Goal: Task Accomplishment & Management: Complete application form

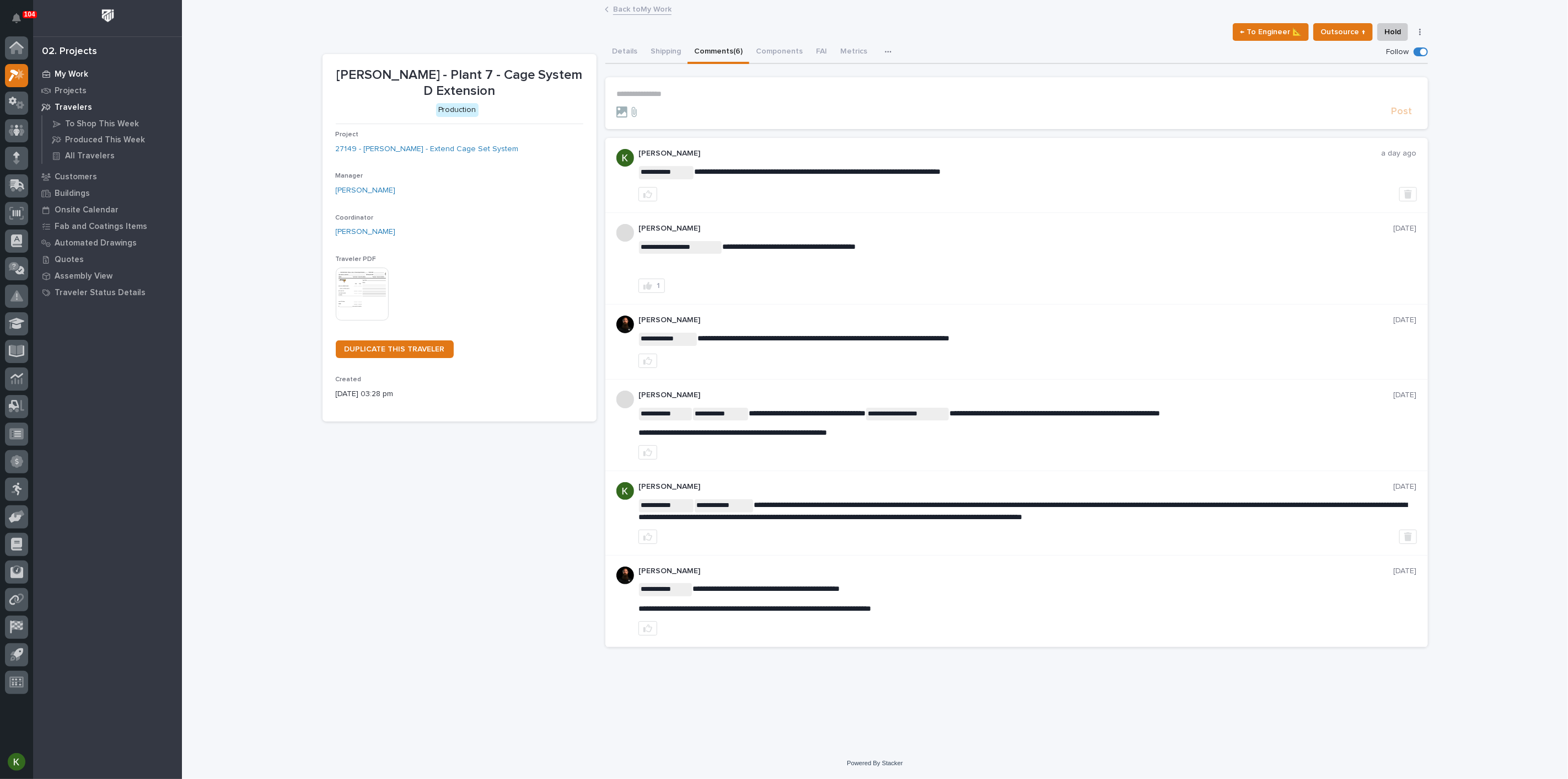
click at [69, 72] on p "My Work" at bounding box center [71, 74] width 33 height 10
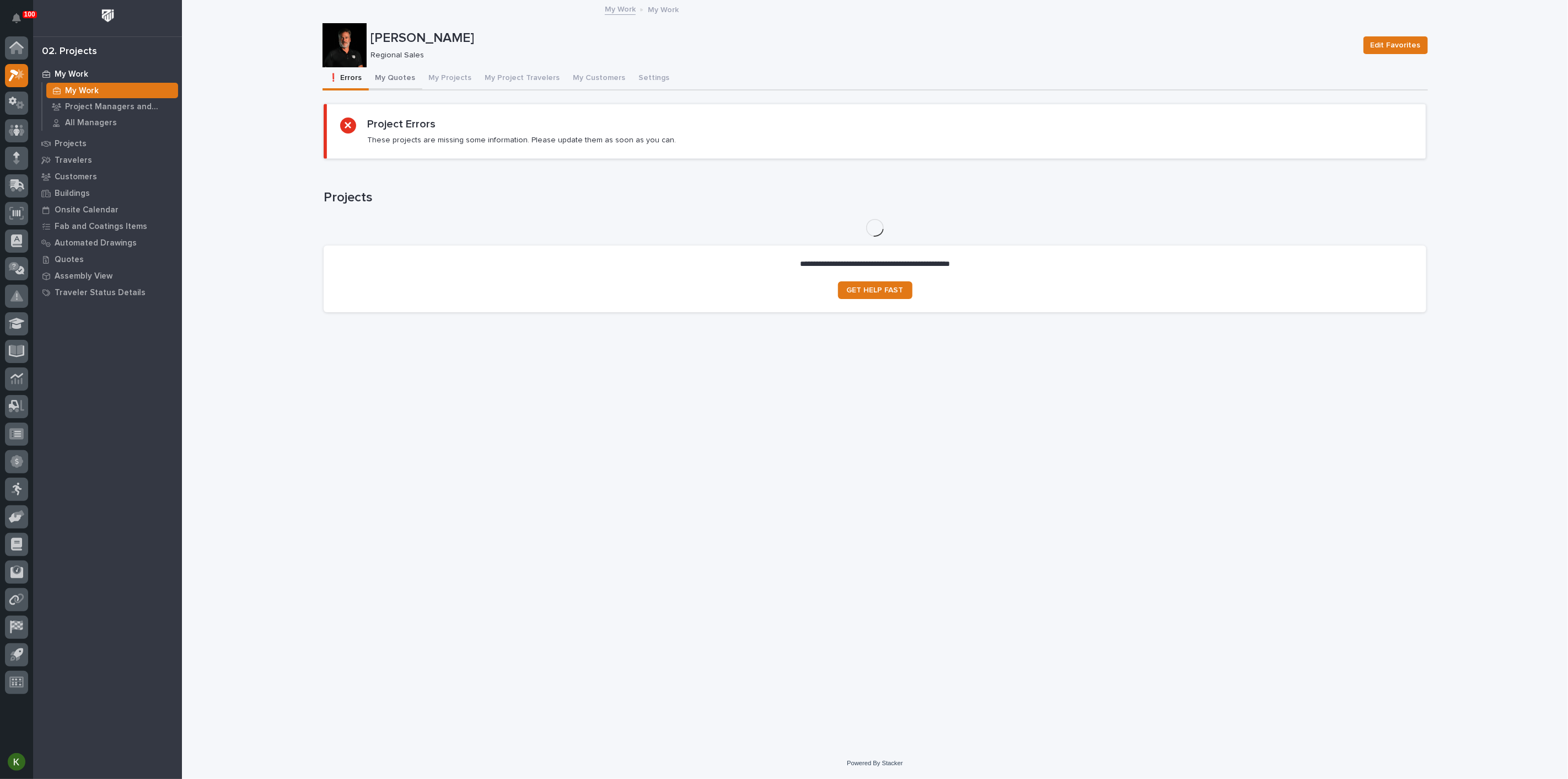
click at [407, 85] on button "My Quotes" at bounding box center [396, 79] width 54 height 23
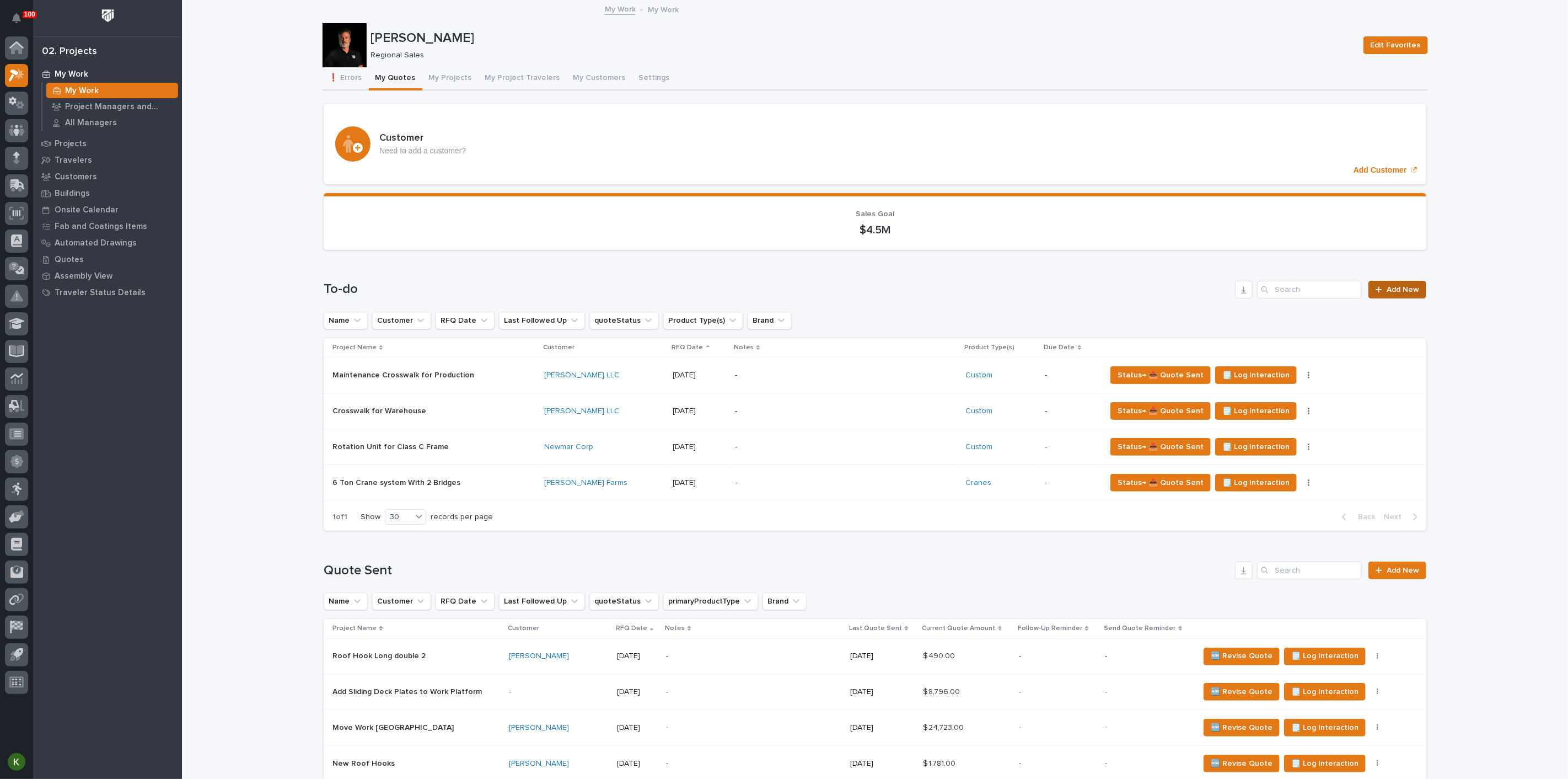
click at [1411, 294] on span "Add New" at bounding box center [1402, 289] width 32 height 8
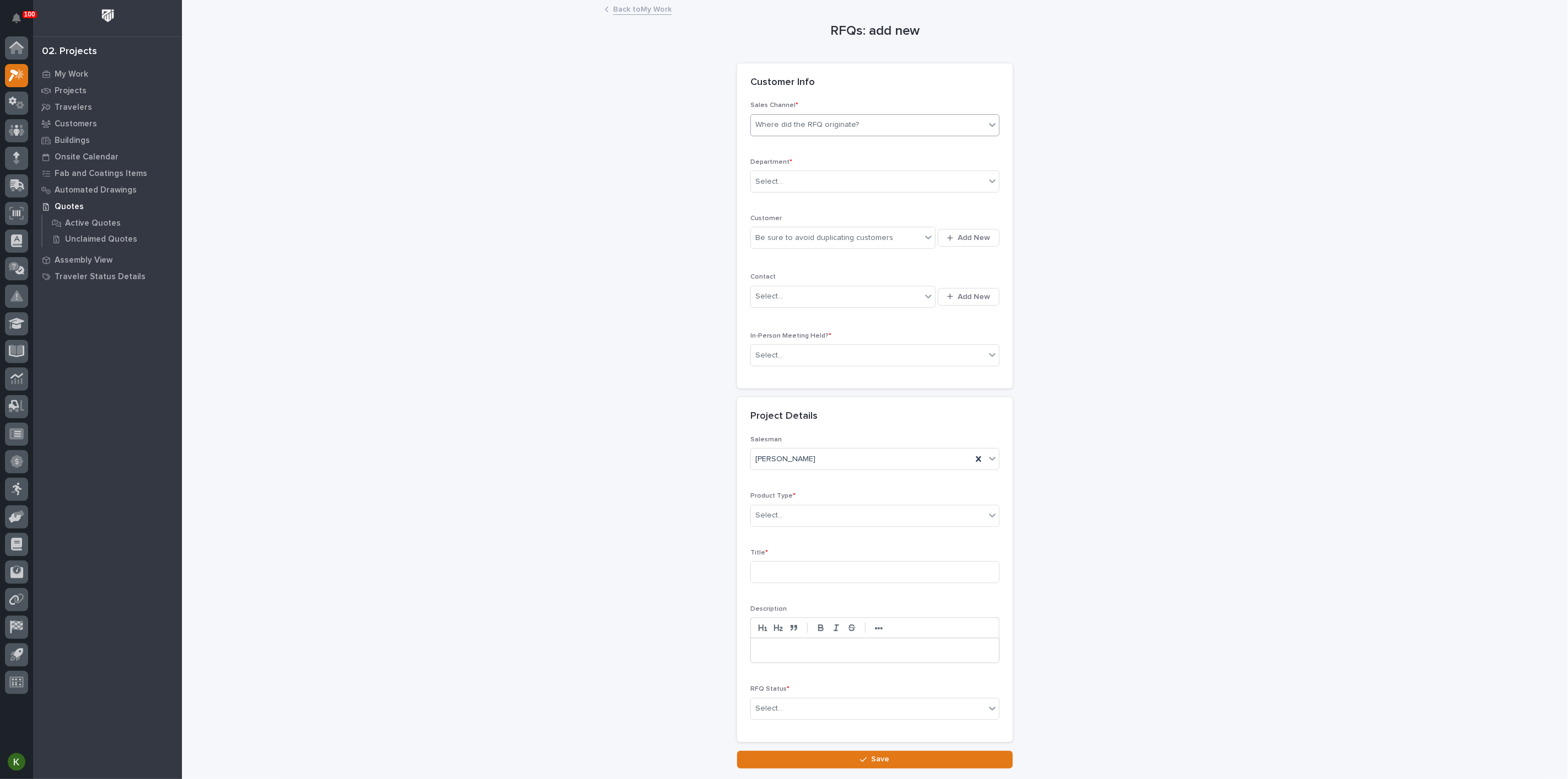
click at [789, 131] on div "Where did the RFQ originate?" at bounding box center [807, 125] width 103 height 12
click at [787, 197] on div "PWI" at bounding box center [870, 193] width 242 height 19
click at [795, 191] on div "Select..." at bounding box center [868, 182] width 234 height 18
click at [786, 259] on span "Regional Sales" at bounding box center [783, 257] width 58 height 12
click at [786, 244] on div "Be sure to avoid duplicating customers" at bounding box center [824, 238] width 138 height 12
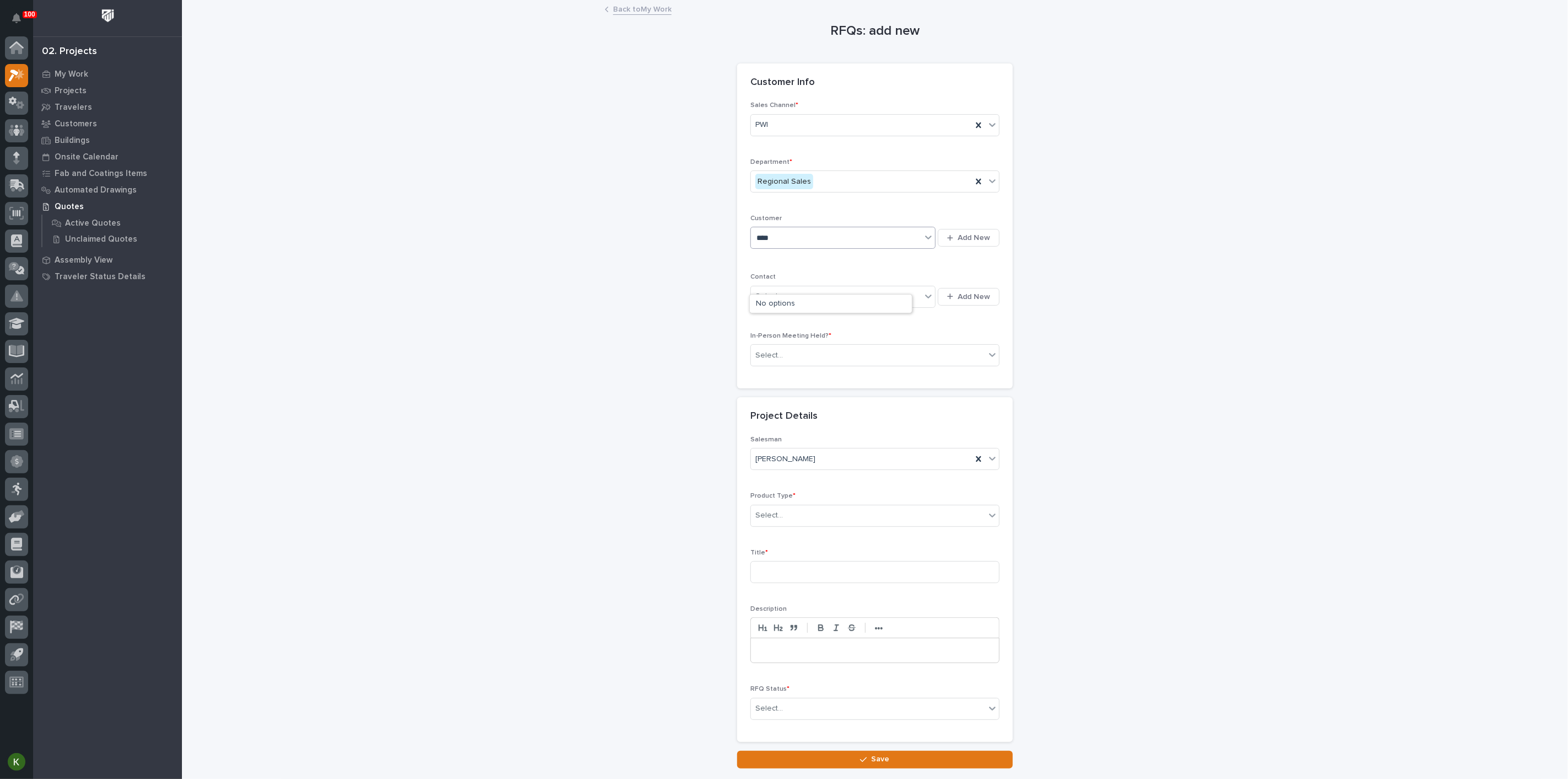
type input "*****"
click at [783, 301] on div "Winnebago" at bounding box center [831, 305] width 162 height 19
click at [783, 302] on div "Select..." at bounding box center [769, 296] width 27 height 12
type input "****"
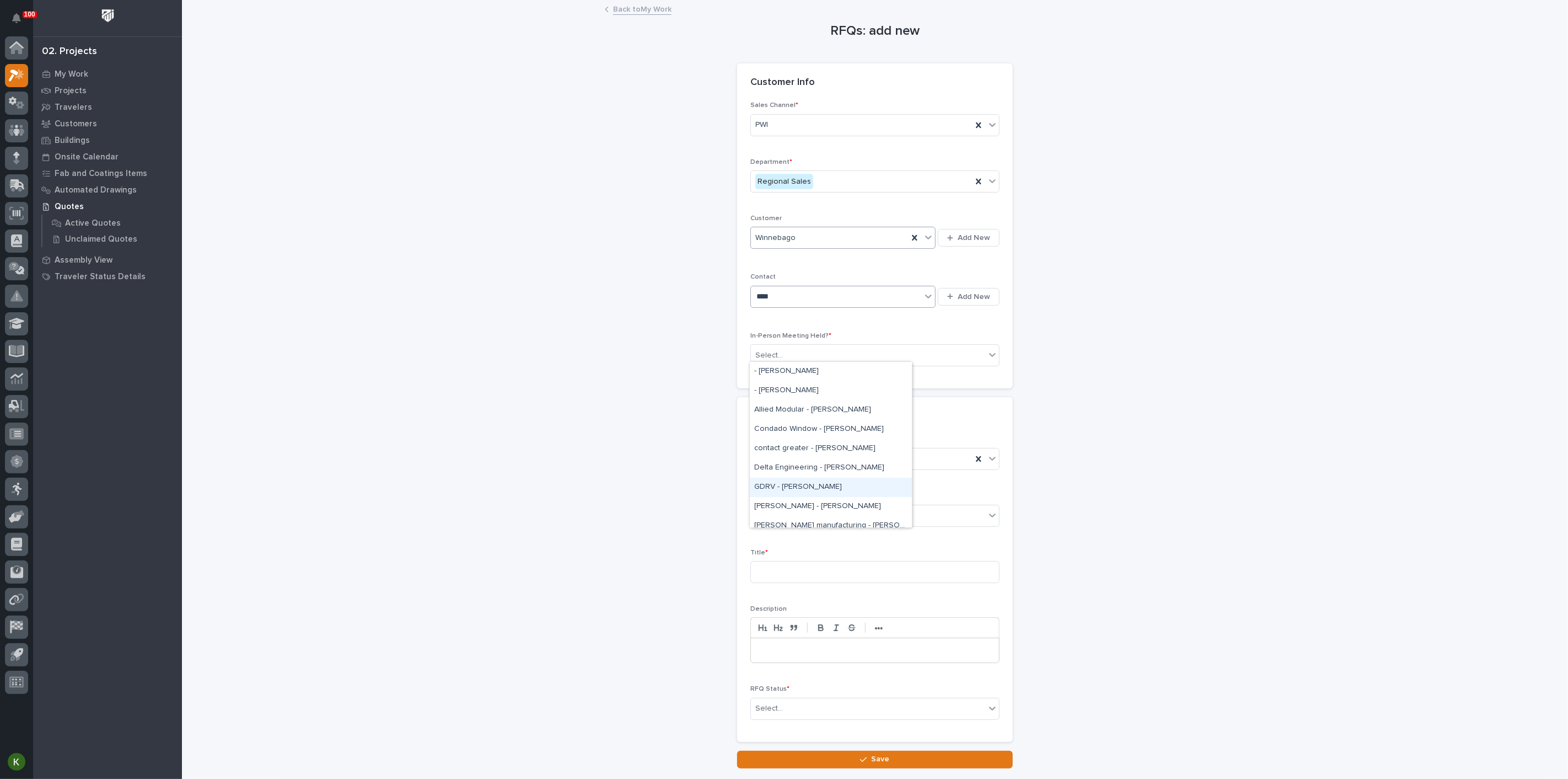
click at [787, 485] on div "GDRV - Justin Schlemmer" at bounding box center [831, 487] width 162 height 19
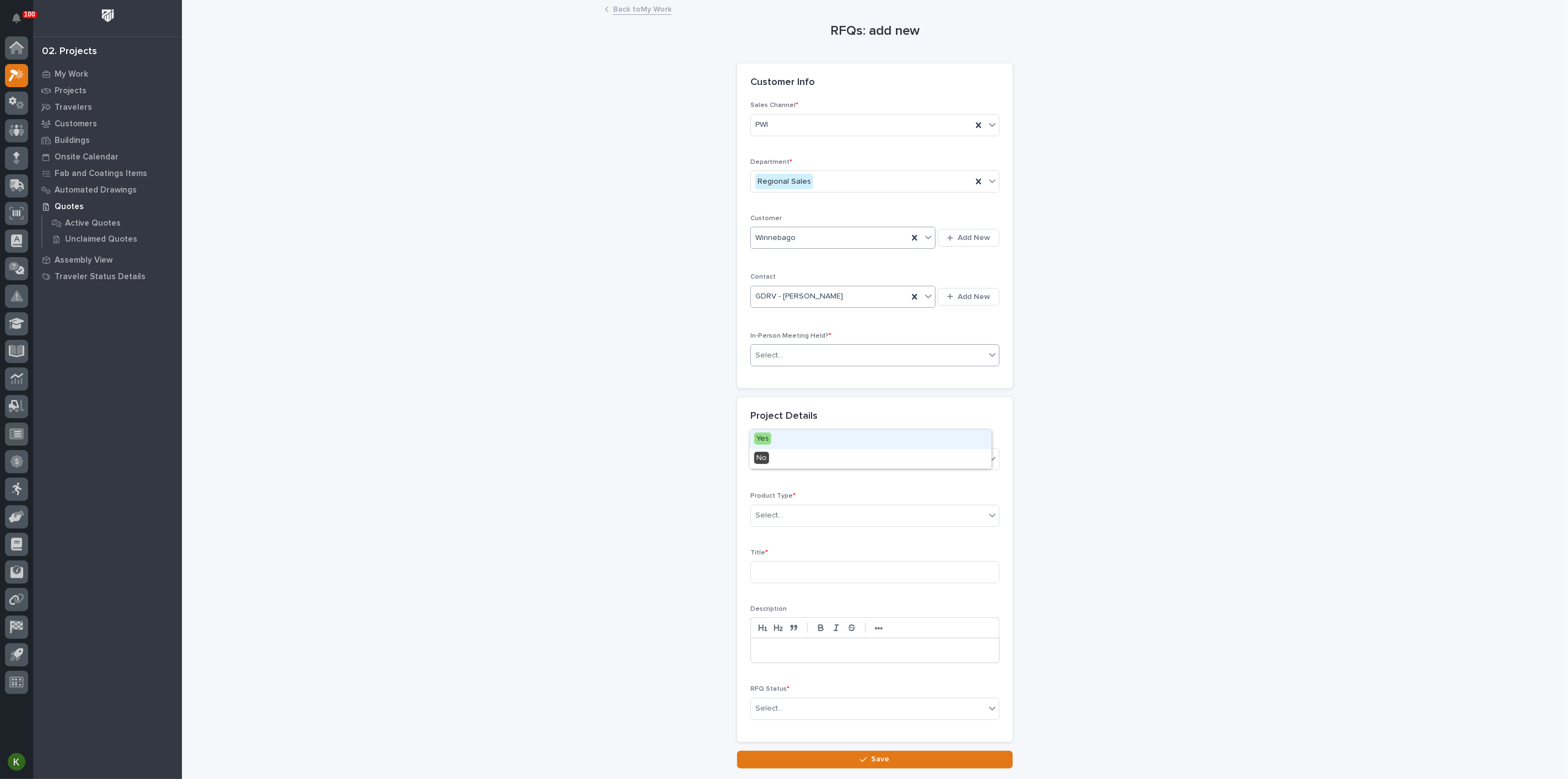
click at [808, 365] on div "Select..." at bounding box center [868, 356] width 234 height 18
click at [793, 440] on div "Yes" at bounding box center [870, 440] width 242 height 19
click at [797, 524] on div "Select..." at bounding box center [868, 515] width 234 height 18
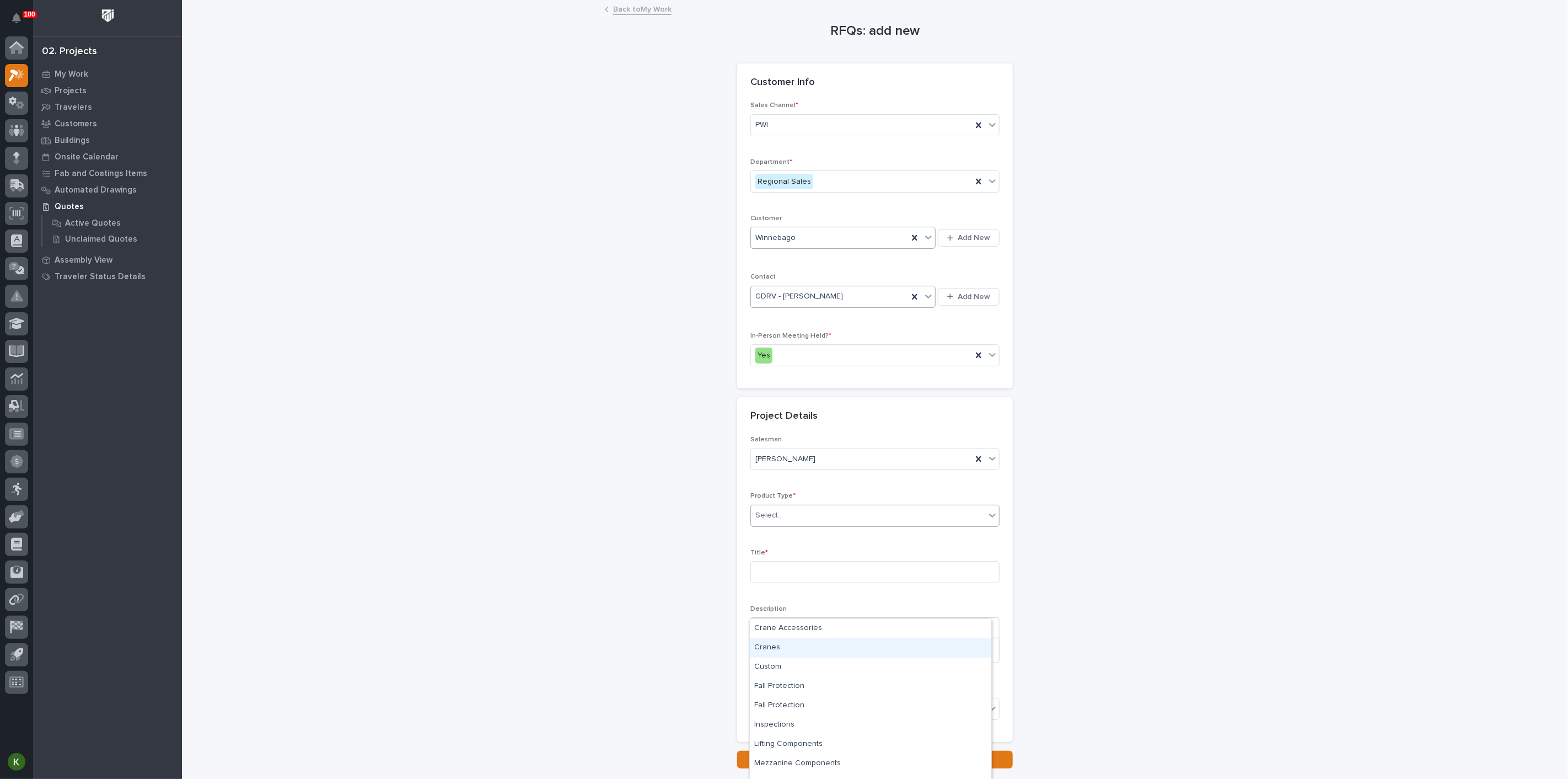
scroll to position [32, 0]
click at [821, 743] on div "RV Components" at bounding box center [870, 751] width 242 height 19
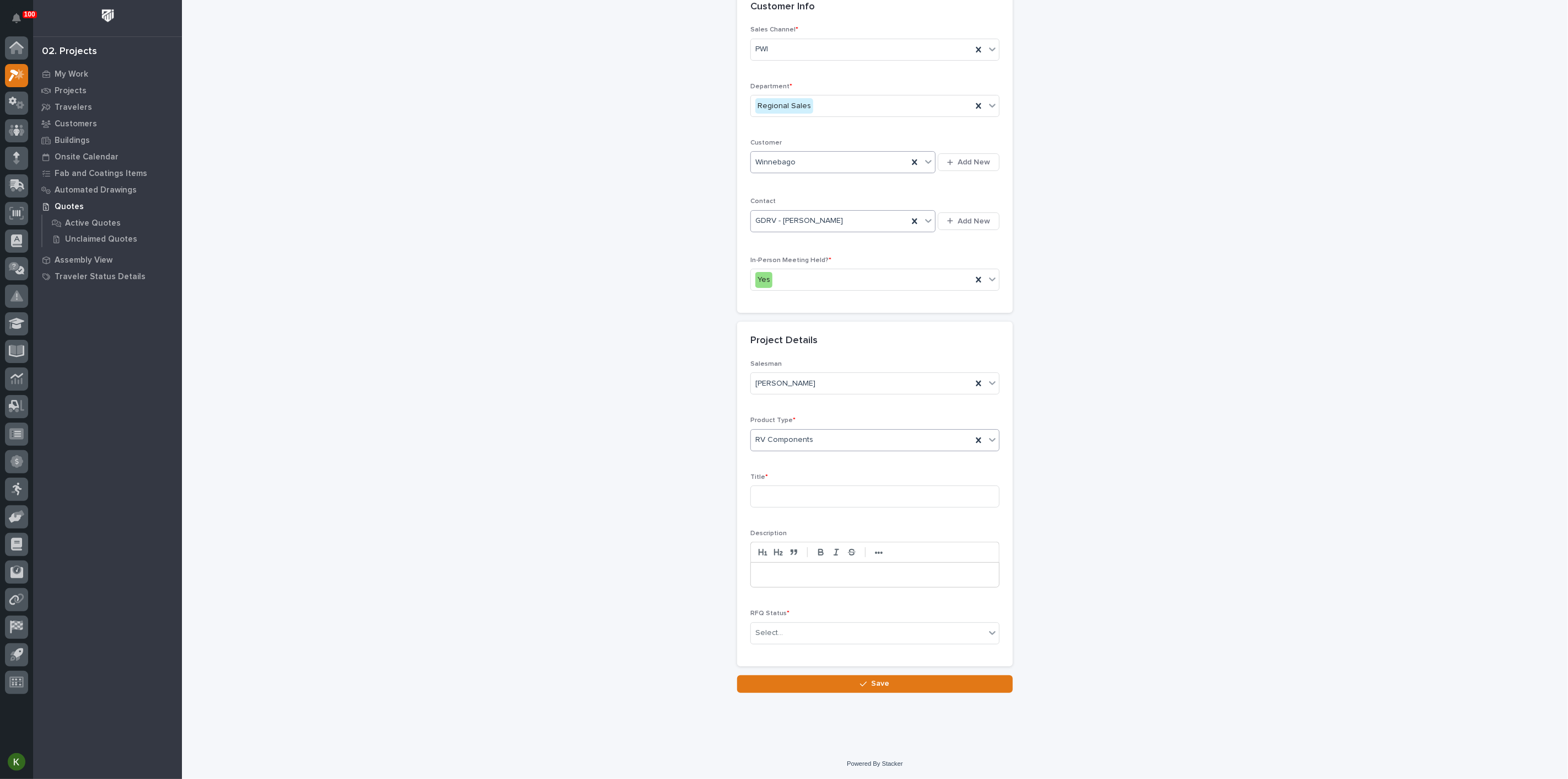
scroll to position [122, 0]
click at [777, 507] on input at bounding box center [875, 496] width 249 height 22
type input "Bumper Coupler Side Entry"
click at [824, 624] on div "Select..." at bounding box center [868, 633] width 234 height 18
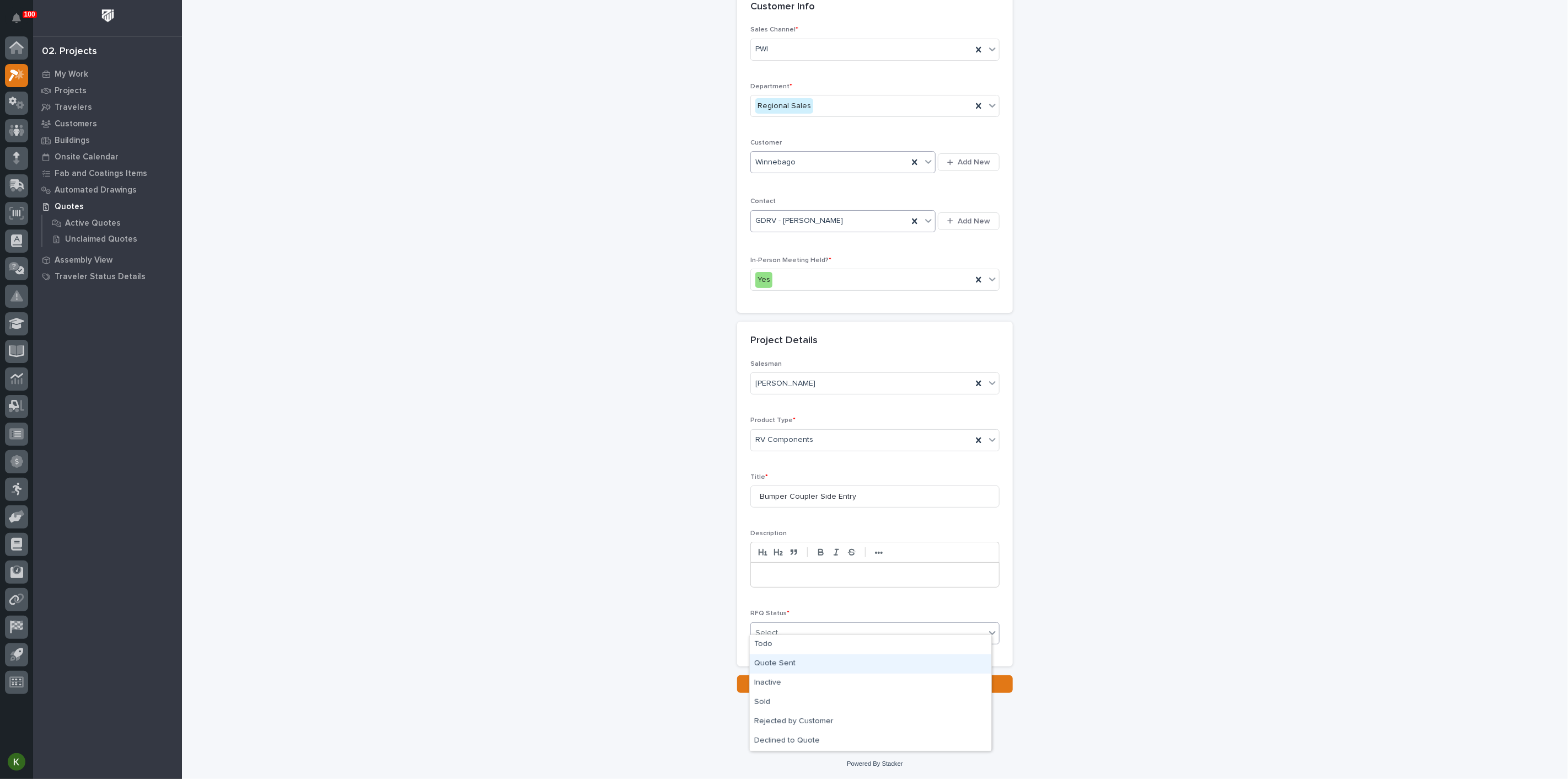
click at [806, 661] on div "Quote Sent" at bounding box center [870, 664] width 242 height 19
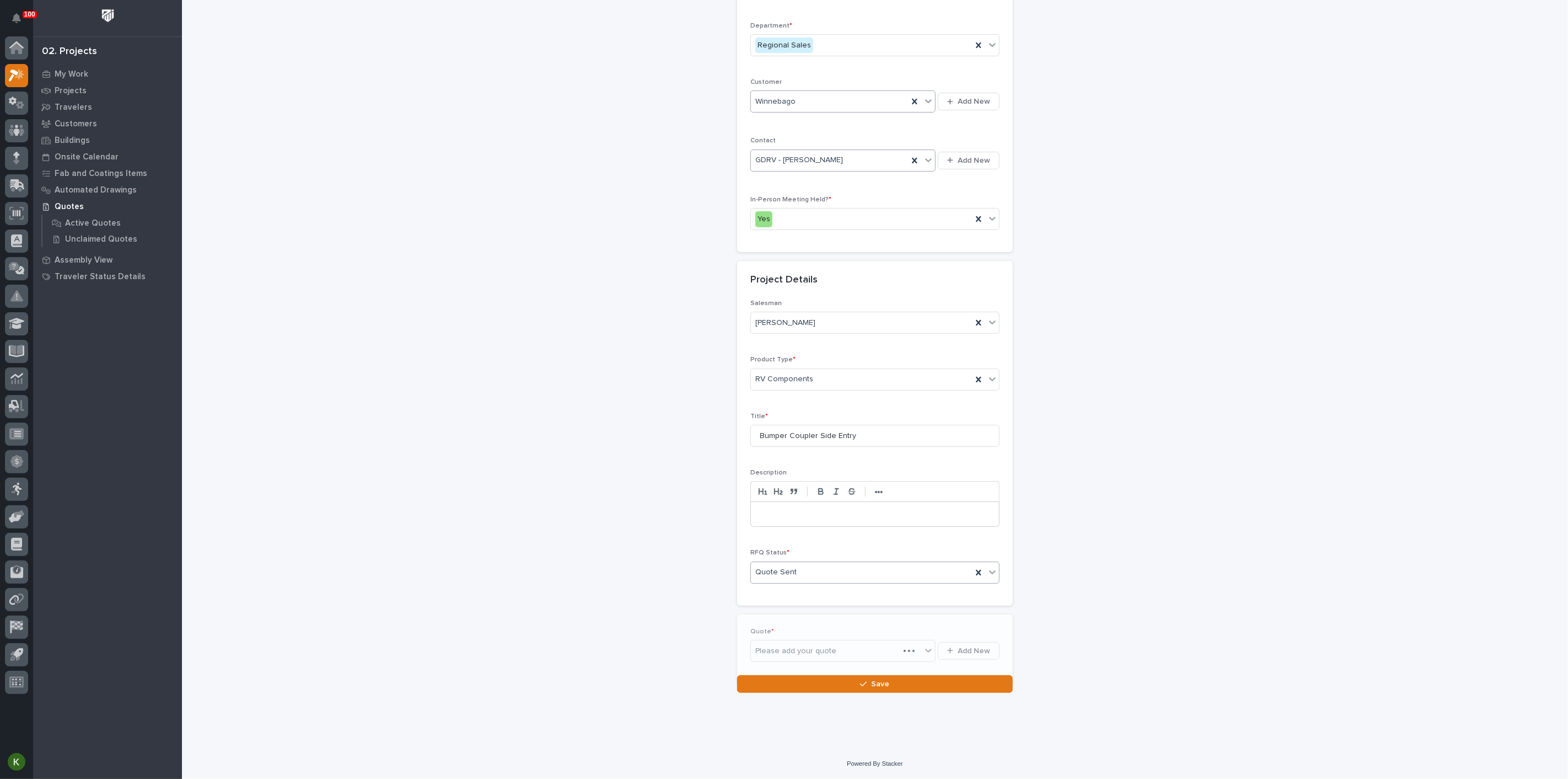
scroll to position [258, 0]
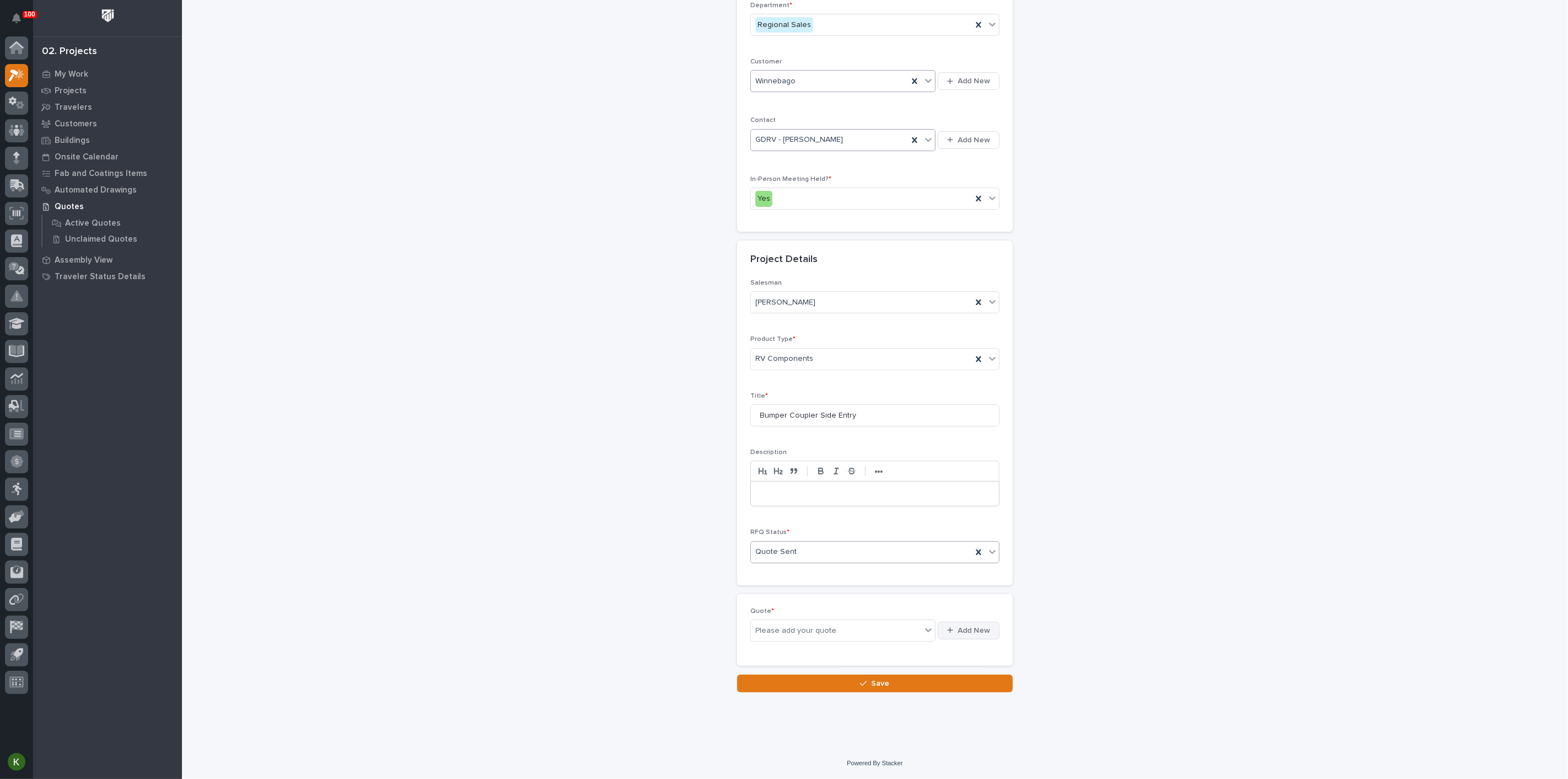
click at [960, 635] on span "Add New" at bounding box center [973, 630] width 32 height 10
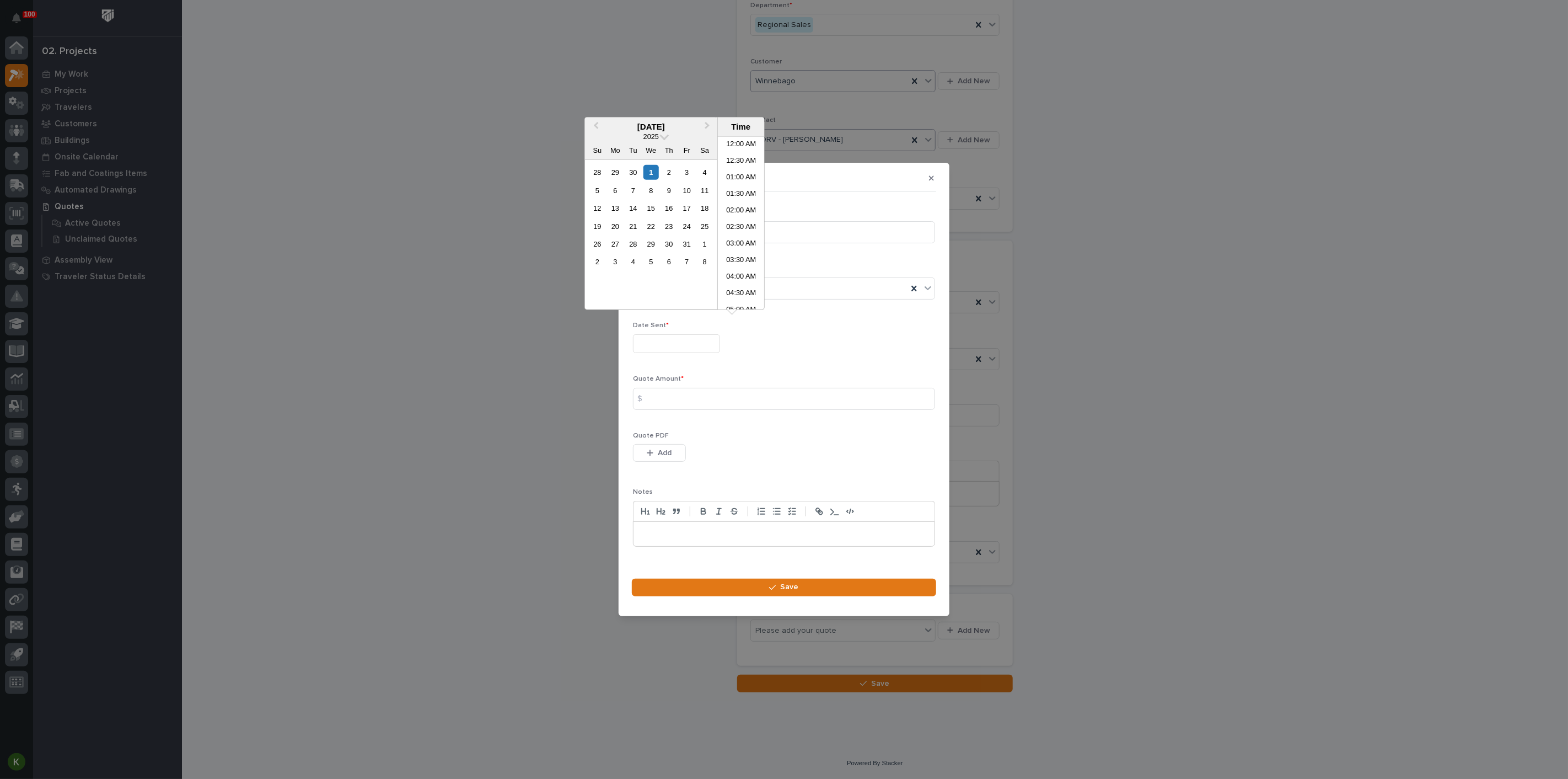
click at [669, 339] on input "text" at bounding box center [676, 344] width 87 height 19
click at [643, 180] on div "1" at bounding box center [651, 172] width 15 height 15
click at [730, 222] on li "11:00 AM" at bounding box center [741, 223] width 47 height 16
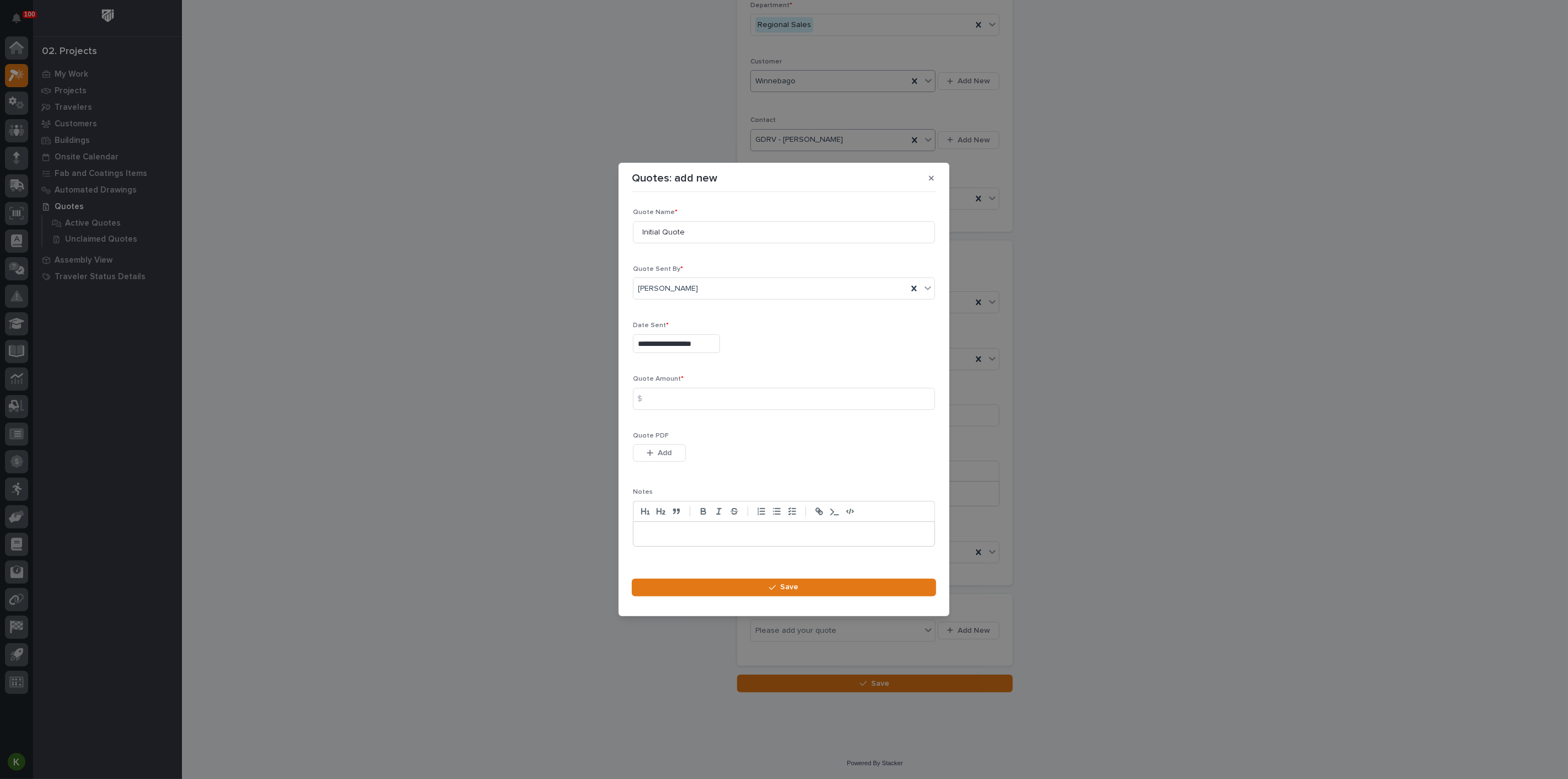
type input "**********"
click at [667, 401] on input at bounding box center [784, 399] width 302 height 22
type input "2241"
click at [682, 462] on button "Add" at bounding box center [659, 453] width 53 height 18
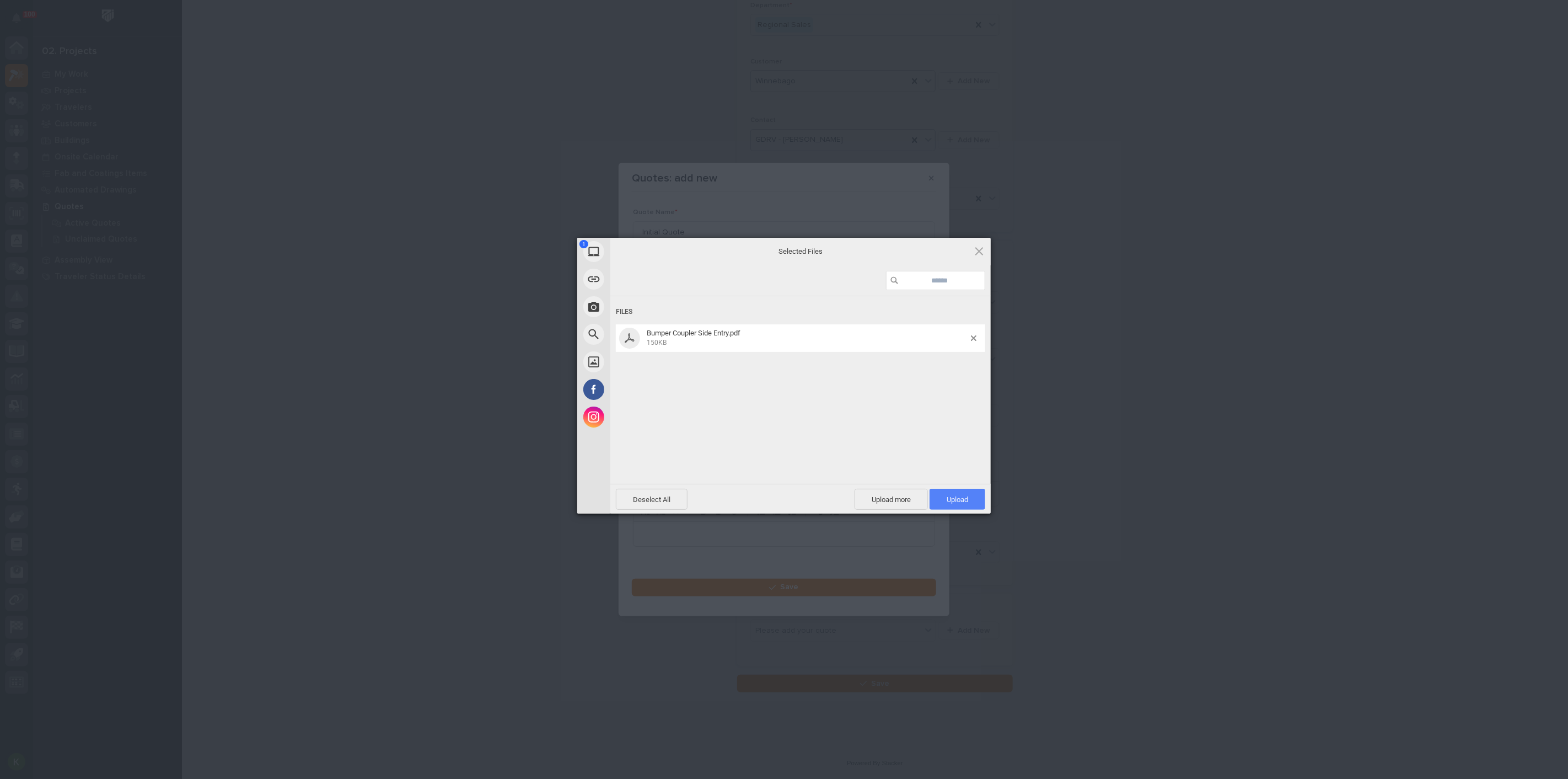
click at [951, 499] on span "Upload 1" at bounding box center [957, 499] width 21 height 9
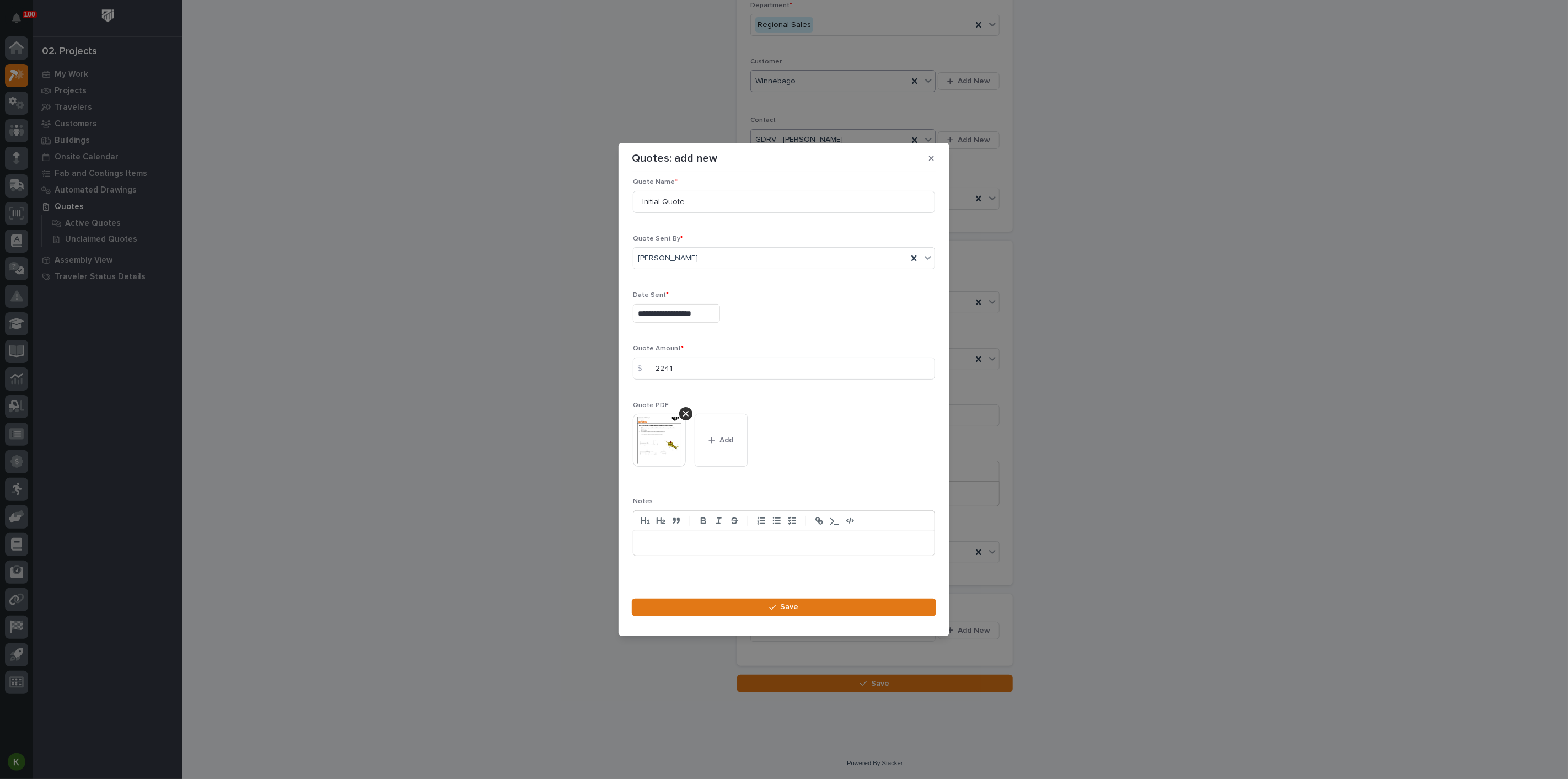
scroll to position [15, 0]
click at [839, 616] on button "Save" at bounding box center [784, 607] width 304 height 18
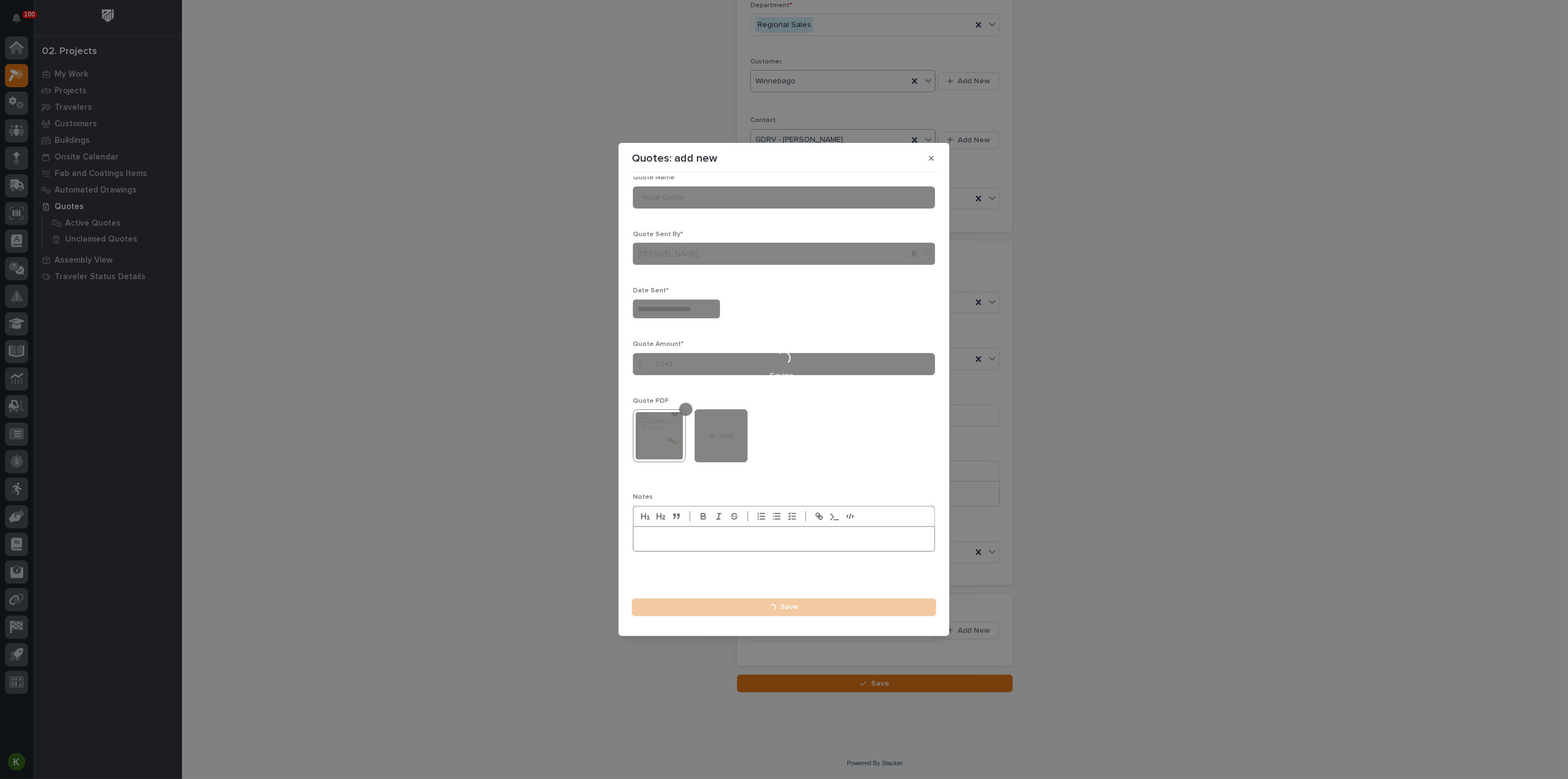
type input "**********"
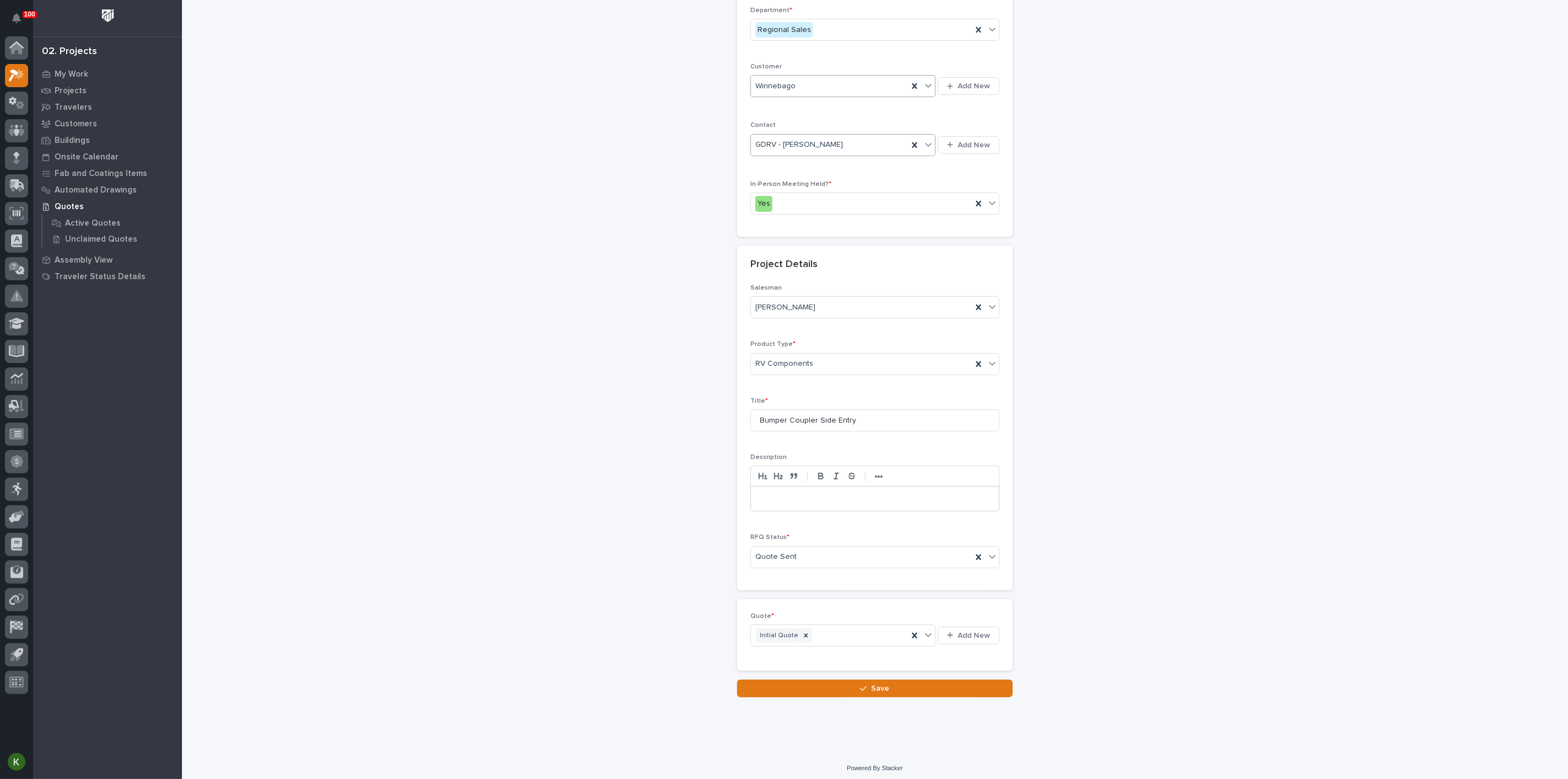
scroll to position [307, 0]
click at [842, 679] on button "Save" at bounding box center [875, 683] width 276 height 18
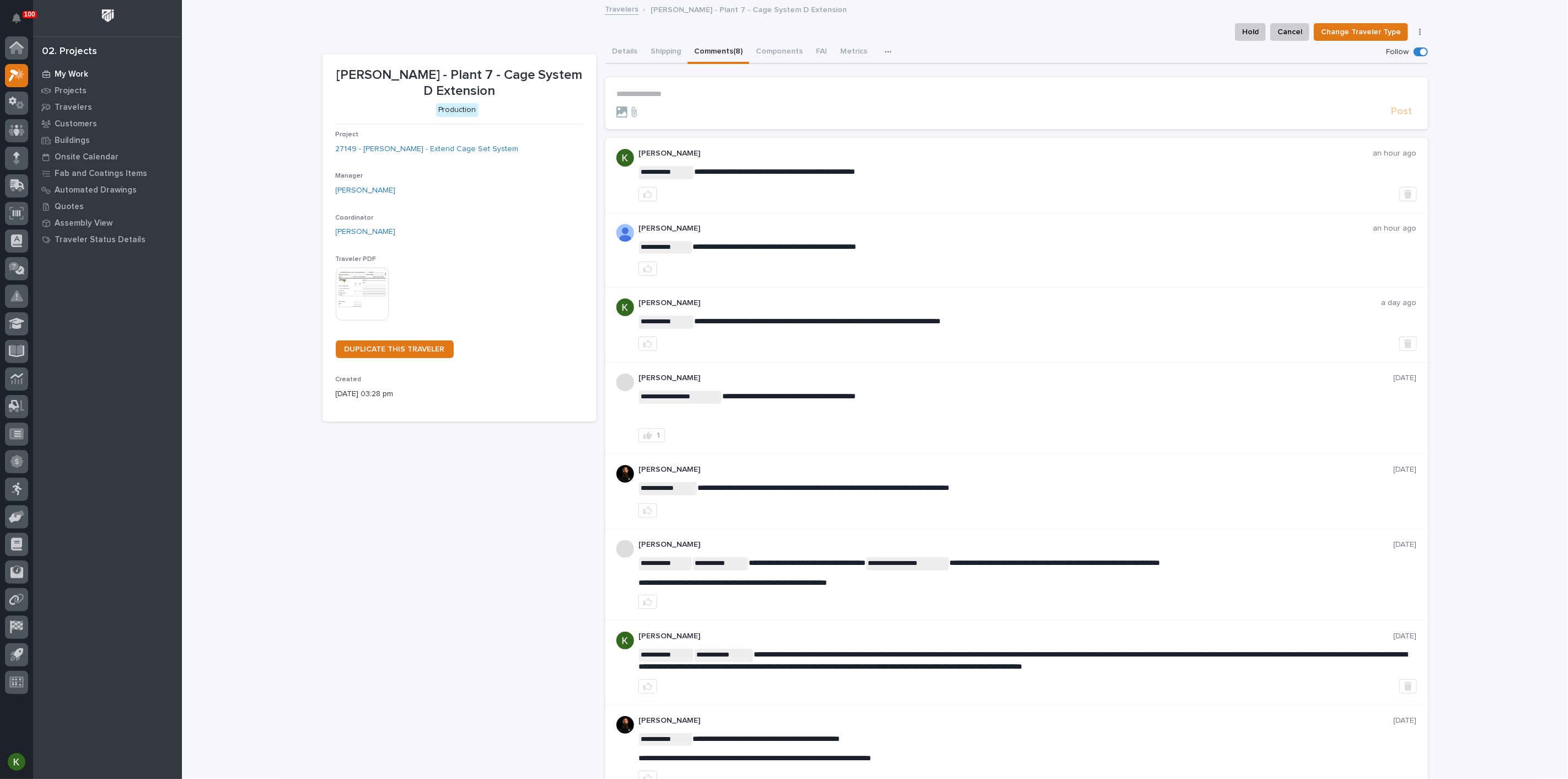
click at [71, 72] on p "My Work" at bounding box center [71, 74] width 33 height 10
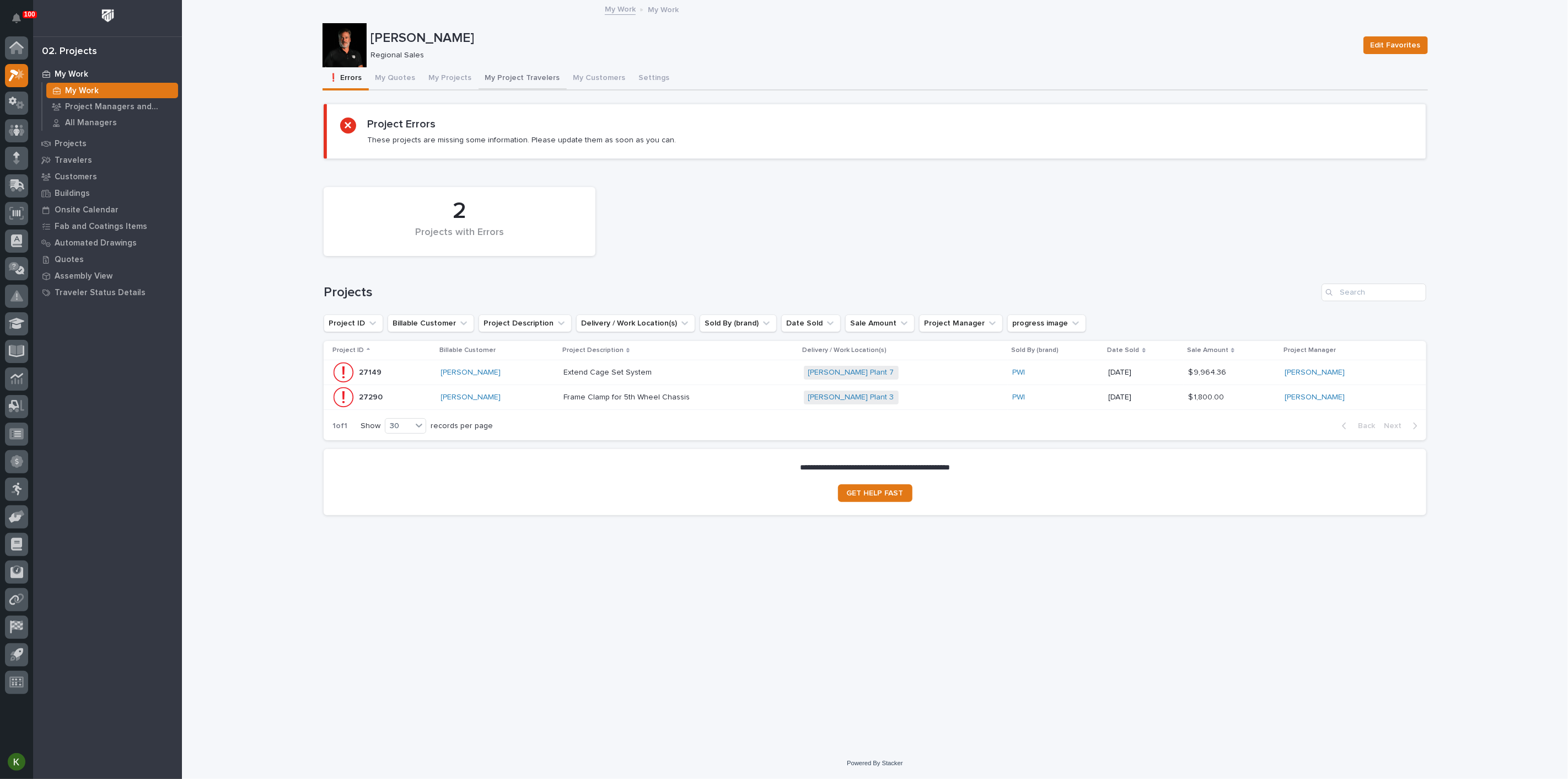
click at [562, 83] on button "My Project Travelers" at bounding box center [522, 79] width 88 height 23
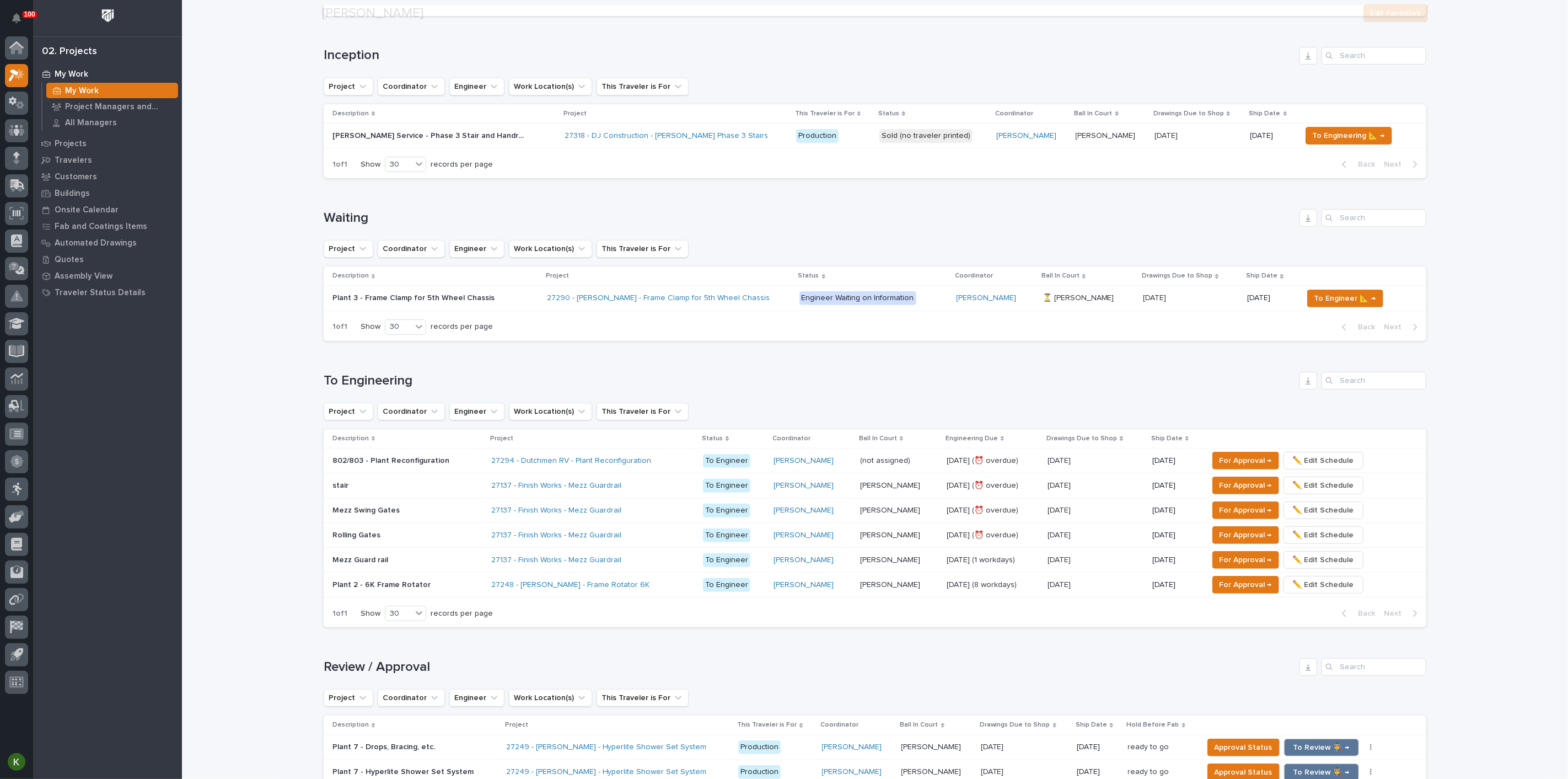
scroll to position [184, 0]
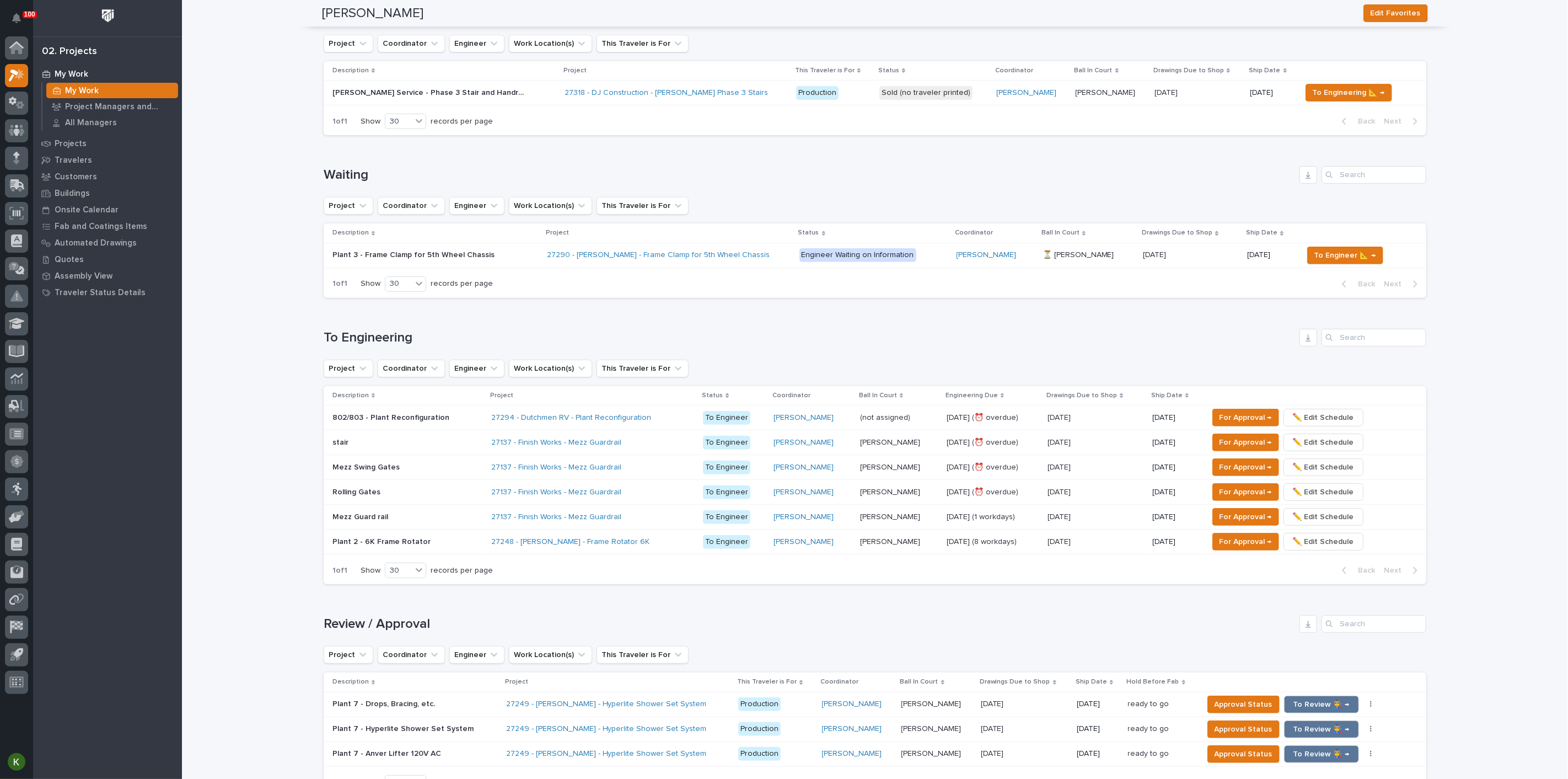
click at [937, 262] on p "Engineer Waiting on Information" at bounding box center [873, 255] width 149 height 14
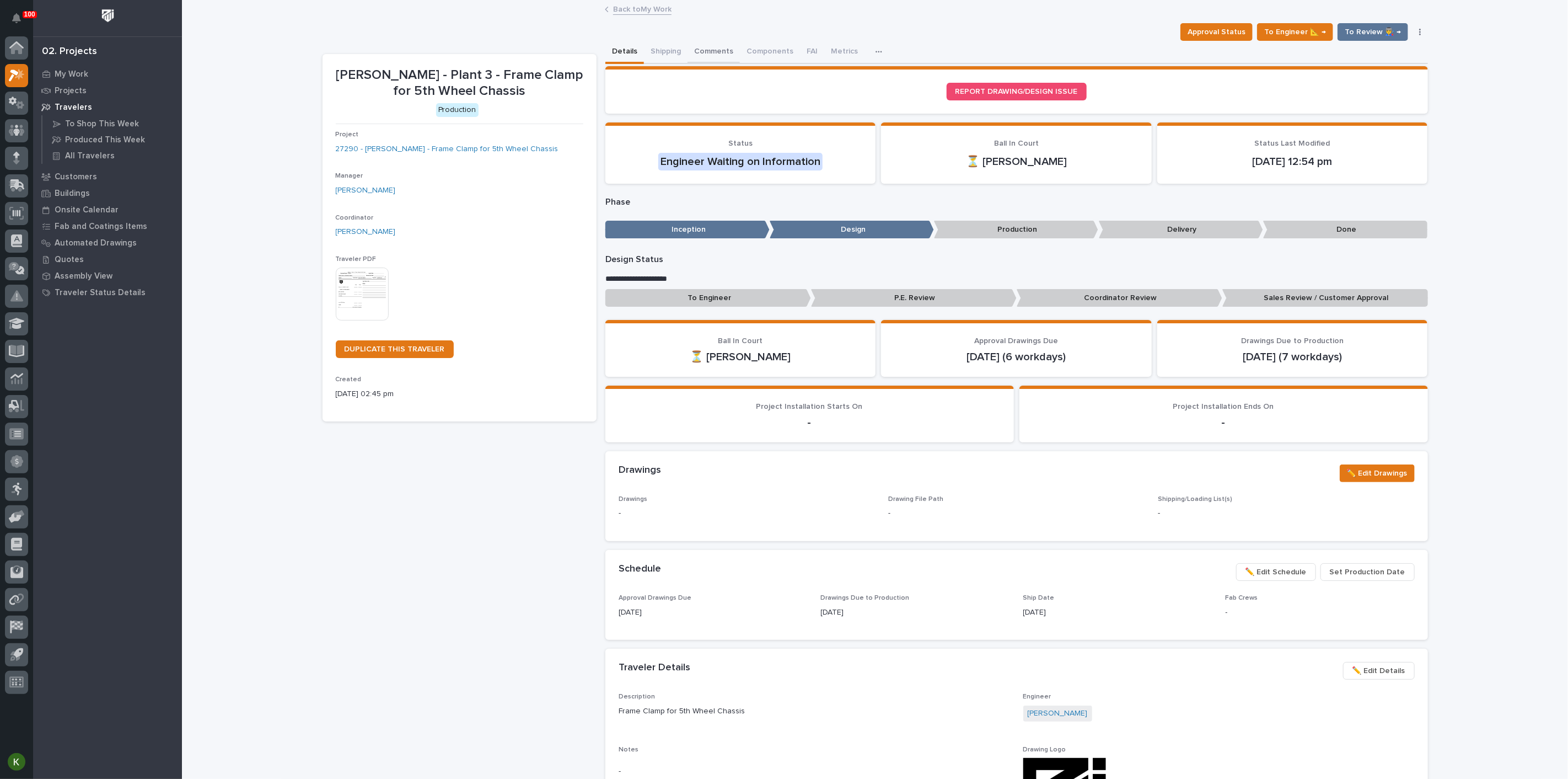
click at [740, 55] on button "Comments" at bounding box center [713, 52] width 52 height 23
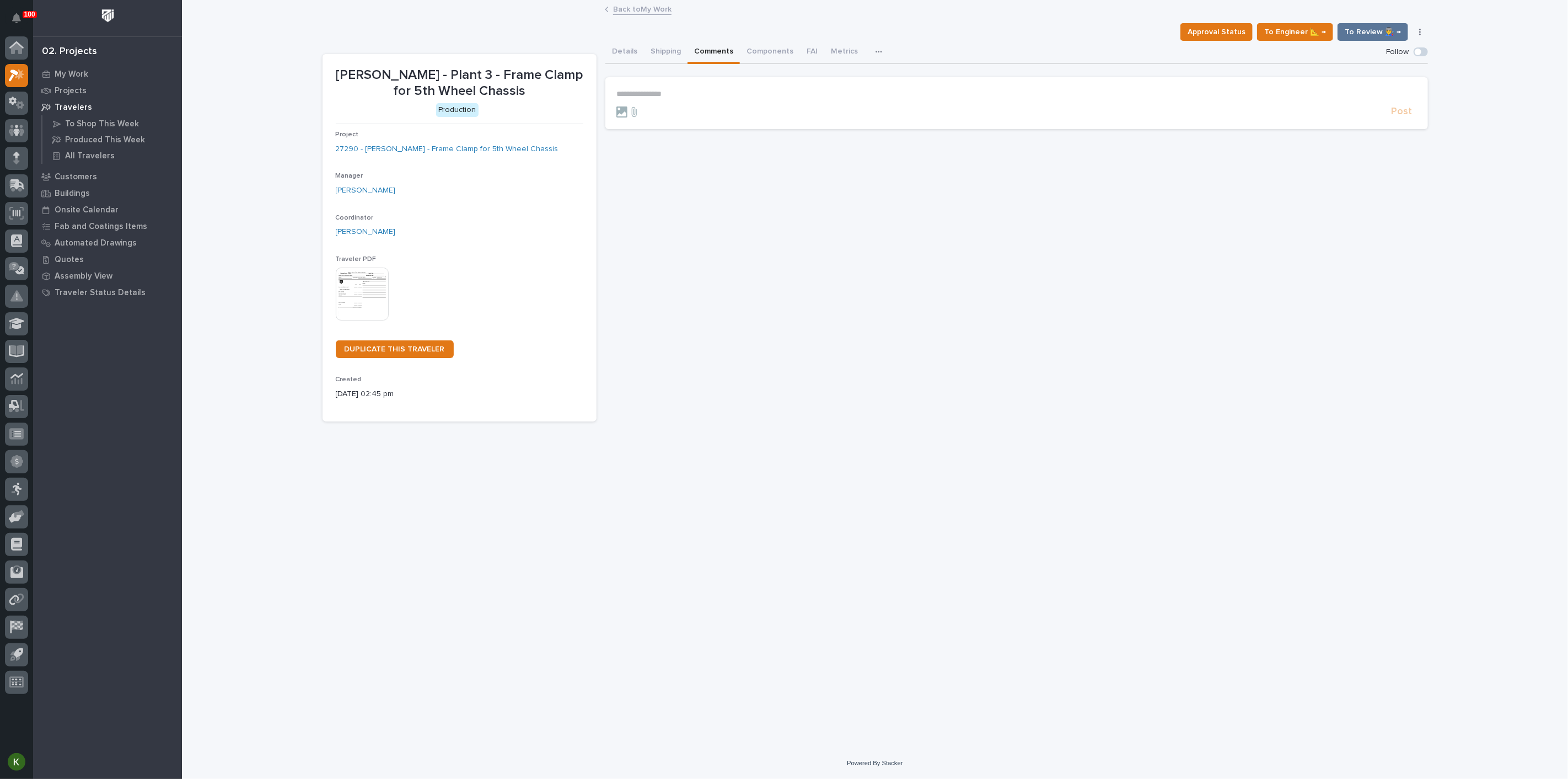
click at [659, 99] on p "**********" at bounding box center [1017, 94] width 800 height 9
click at [660, 125] on span "Jack Erickson" at bounding box center [654, 126] width 61 height 8
click at [702, 102] on p "**********" at bounding box center [1017, 96] width 800 height 13
click at [848, 99] on span "**********" at bounding box center [842, 94] width 326 height 8
drag, startPoint x: 1183, startPoint y: 113, endPoint x: 686, endPoint y: 116, distance: 497.0
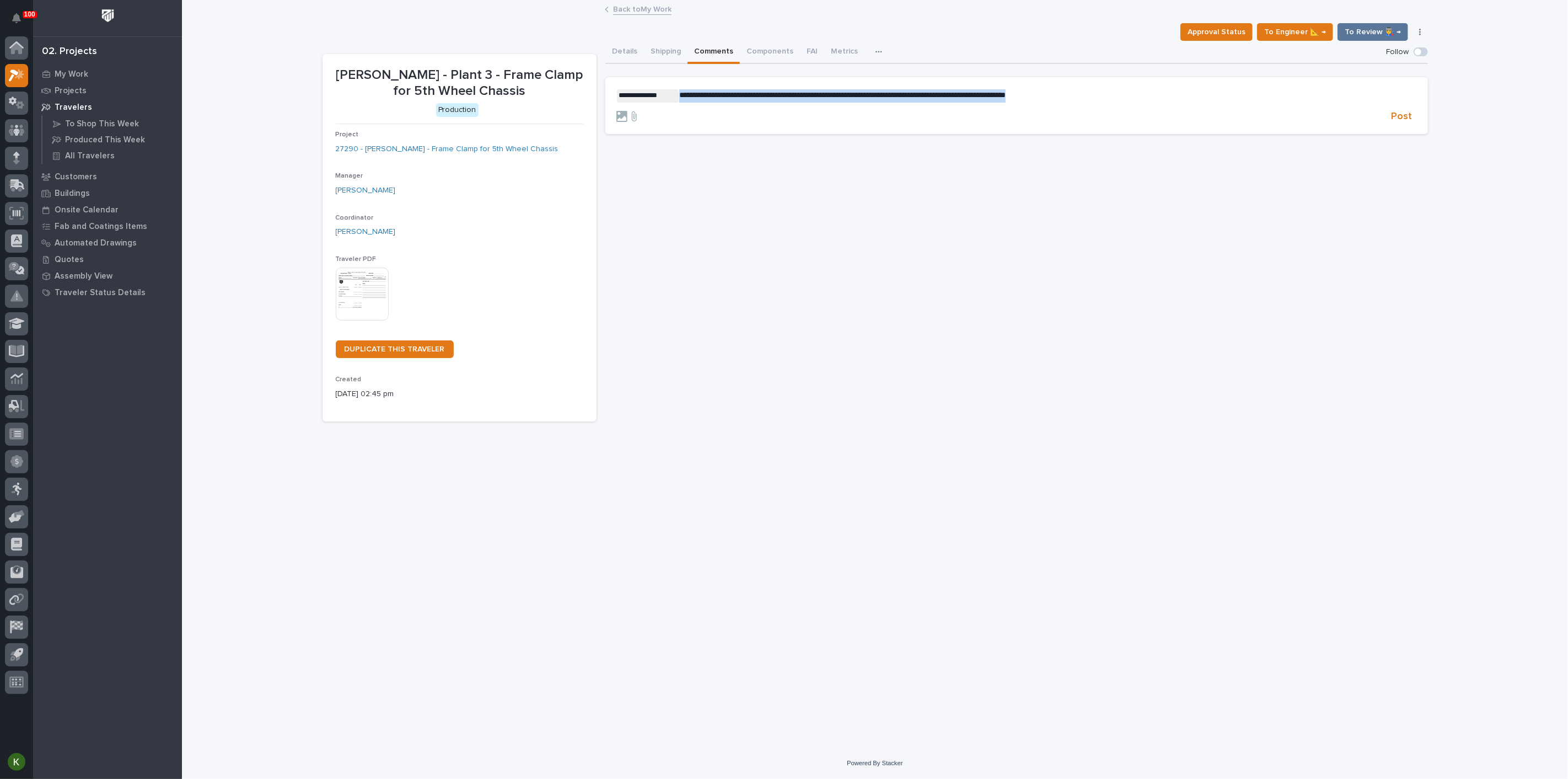
click at [686, 102] on p "**********" at bounding box center [1017, 96] width 800 height 13
click at [1393, 123] on span "Post" at bounding box center [1402, 116] width 21 height 13
